Goal: Transaction & Acquisition: Purchase product/service

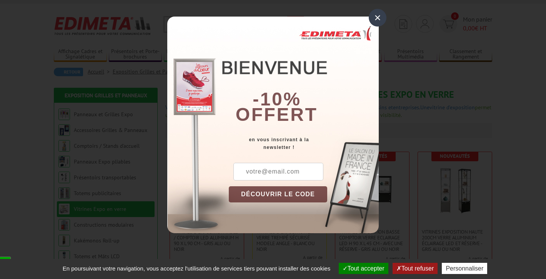
scroll to position [13, 0]
click at [293, 170] on input "text" at bounding box center [278, 172] width 90 height 18
type input "sichen4@gmail.com"
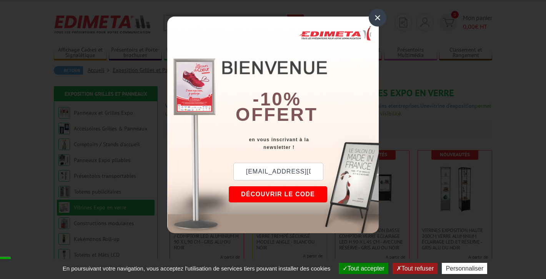
click at [284, 196] on button "DÉCOUVRIR LE CODE" at bounding box center [278, 194] width 98 height 16
click at [264, 197] on button "Copier le code" at bounding box center [271, 194] width 84 height 16
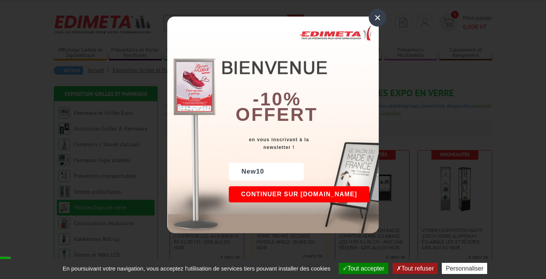
click at [378, 22] on div "×" at bounding box center [378, 18] width 18 height 18
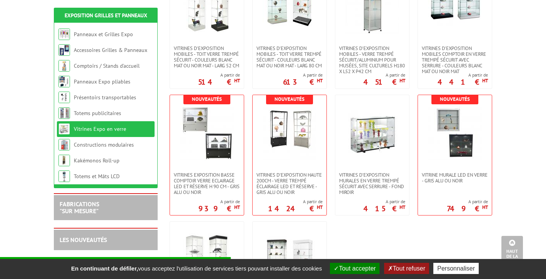
scroll to position [328, 0]
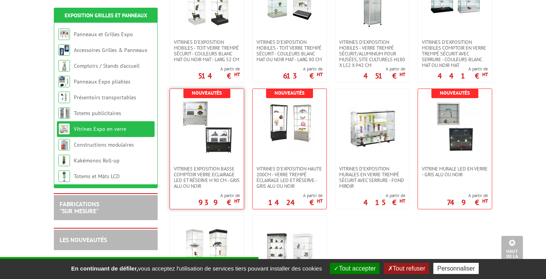
click at [191, 161] on link at bounding box center [207, 127] width 74 height 77
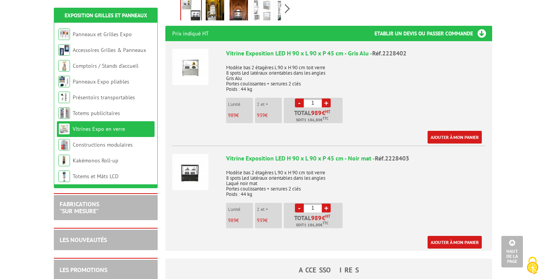
scroll to position [297, 0]
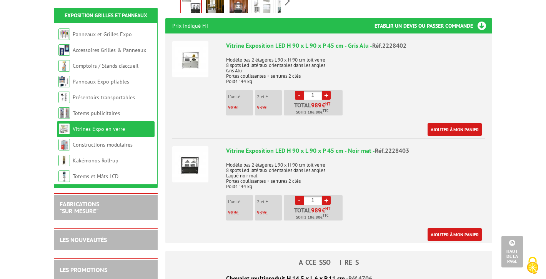
click at [328, 196] on link "+" at bounding box center [326, 200] width 9 height 9
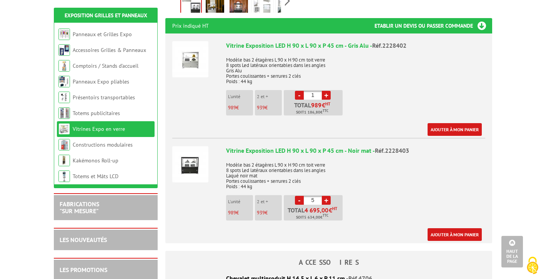
type input "6"
click at [454, 228] on link "Ajouter à mon panier" at bounding box center [455, 234] width 54 height 13
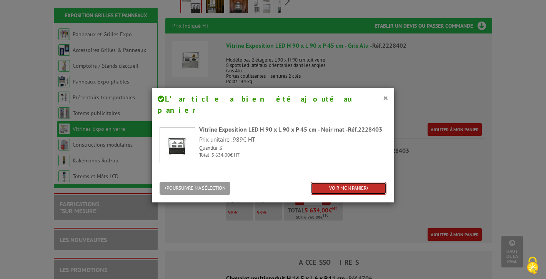
click at [331, 182] on link "VOIR MON PANIER" at bounding box center [349, 188] width 76 height 13
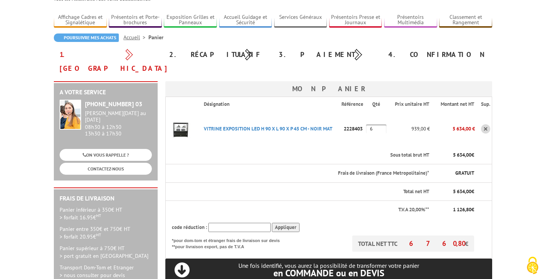
scroll to position [48, 0]
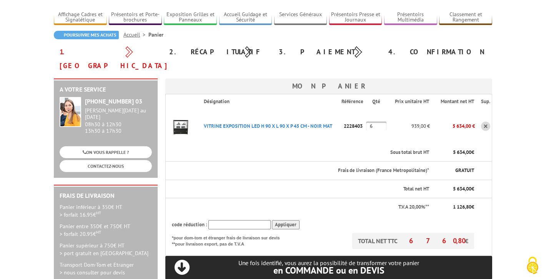
click at [246, 220] on input "text" at bounding box center [239, 225] width 62 height 10
paste input "New10"
type input "New10"
click at [288, 220] on input "Appliquer" at bounding box center [286, 225] width 28 height 10
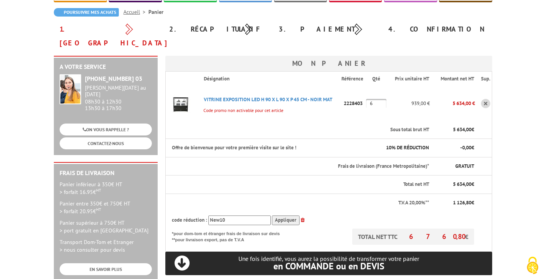
scroll to position [72, 0]
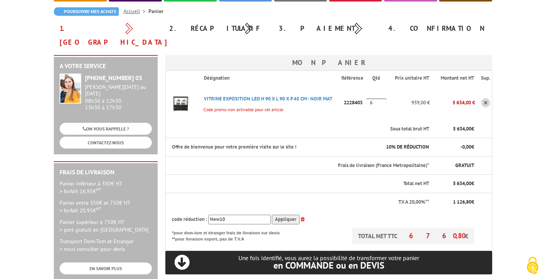
click at [288, 215] on input "Appliquer" at bounding box center [286, 220] width 28 height 10
click at [231, 215] on input "New10" at bounding box center [239, 220] width 62 height 10
